Goal: Task Accomplishment & Management: Complete application form

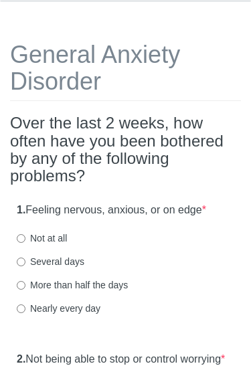
scroll to position [70, 0]
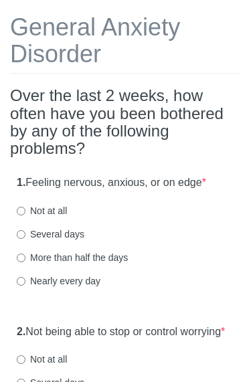
click at [27, 230] on label "Several days" at bounding box center [51, 234] width 68 height 13
click at [25, 231] on input "Several days" at bounding box center [21, 235] width 9 height 9
radio input "true"
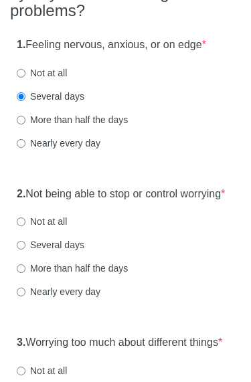
scroll to position [214, 0]
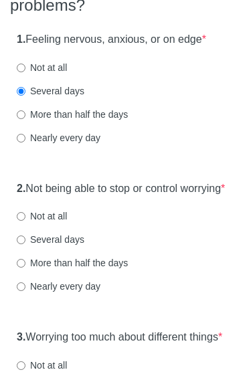
click at [25, 221] on input "Not at all" at bounding box center [21, 216] width 9 height 9
radio input "true"
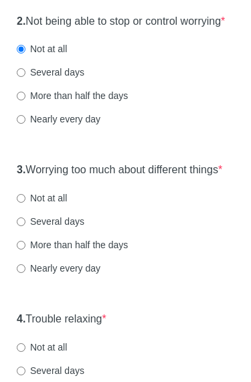
scroll to position [384, 0]
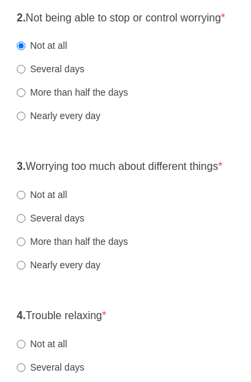
click at [23, 200] on input "Not at all" at bounding box center [21, 195] width 9 height 9
radio input "true"
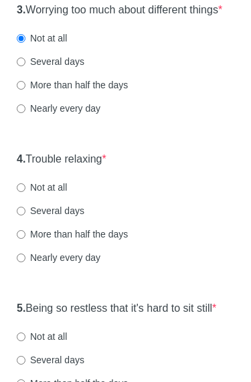
scroll to position [542, 0]
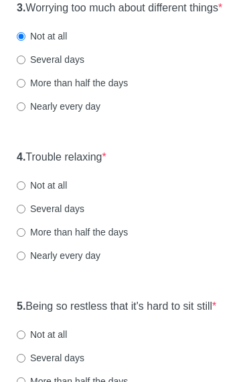
click at [20, 214] on input "Several days" at bounding box center [21, 210] width 9 height 9
radio input "true"
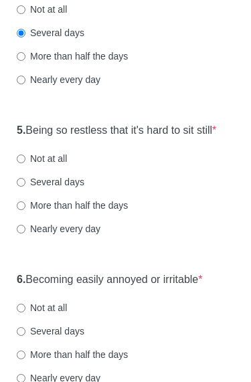
scroll to position [721, 0]
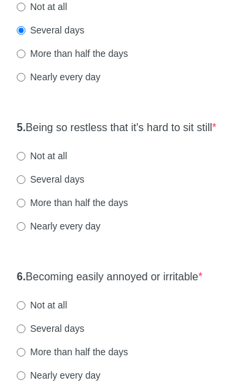
click at [25, 161] on input "Not at all" at bounding box center [21, 157] width 9 height 9
radio input "true"
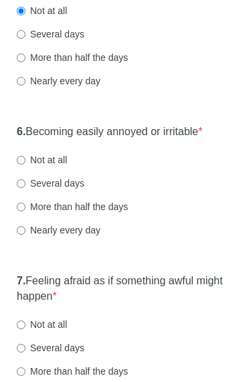
scroll to position [868, 0]
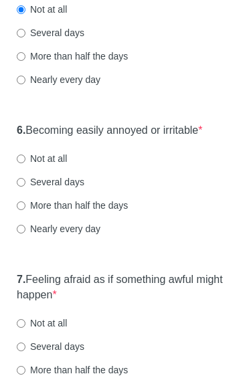
click at [16, 190] on div "6. Becoming easily annoyed or irritable * Not at all Several days More than hal…" at bounding box center [125, 186] width 231 height 139
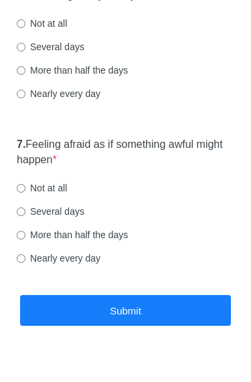
scroll to position [1003, 0]
click at [25, 193] on input "Not at all" at bounding box center [21, 188] width 9 height 9
radio input "true"
click at [23, 28] on input "Not at all" at bounding box center [21, 23] width 9 height 9
radio input "true"
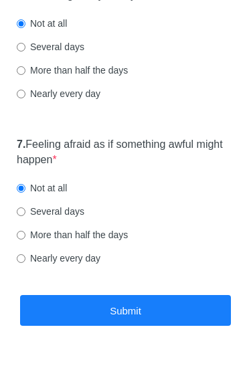
click at [48, 327] on button "Submit" at bounding box center [125, 310] width 211 height 31
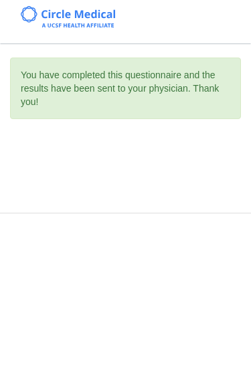
scroll to position [0, 0]
